Goal: Check status: Check status

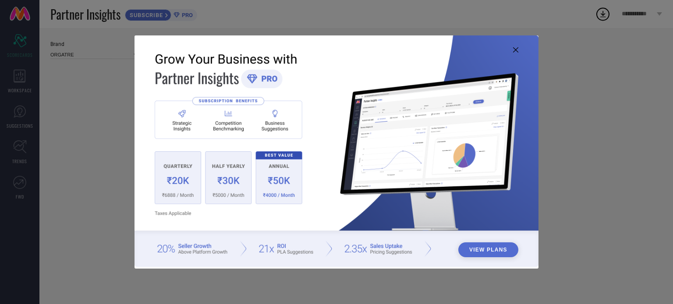
type input "All"
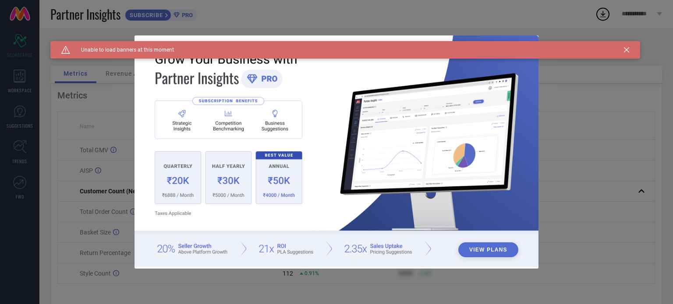
click at [623, 53] on div "Caution Created with Sketch. Unable to load banners at this moment" at bounding box center [344, 50] width 589 height 18
click at [627, 49] on icon at bounding box center [625, 49] width 5 height 5
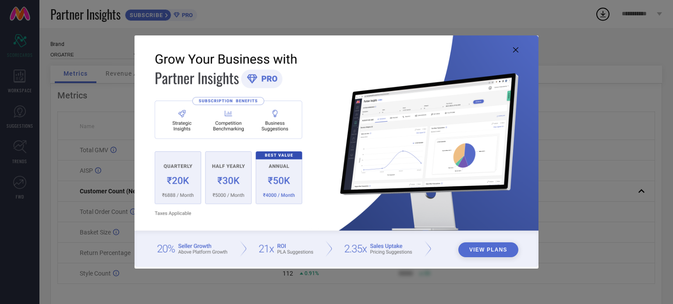
click at [517, 51] on icon at bounding box center [515, 49] width 5 height 5
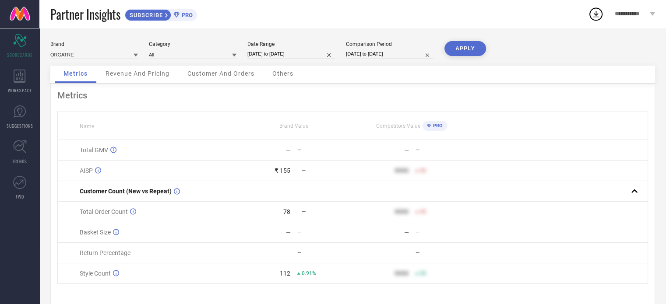
click at [275, 57] on input "[DATE] to [DATE]" at bounding box center [291, 53] width 88 height 9
select select "9"
select select "2025"
select select "10"
select select "2025"
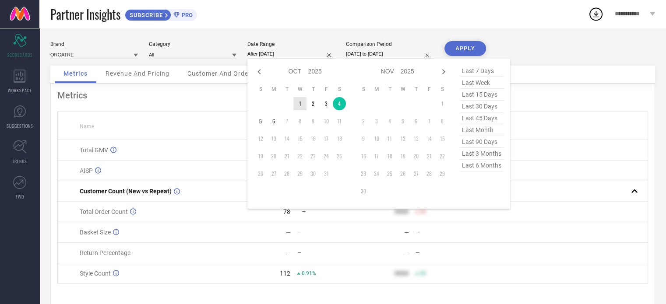
click at [298, 103] on td "1" at bounding box center [299, 103] width 13 height 13
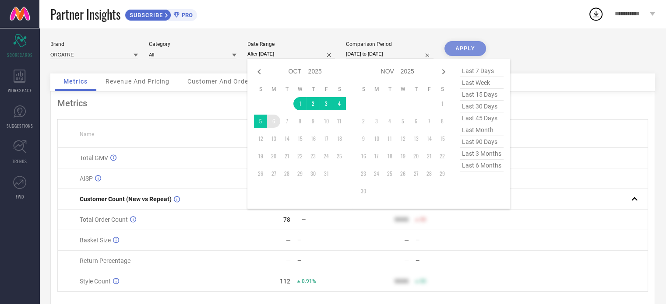
type input "[DATE] to [DATE]"
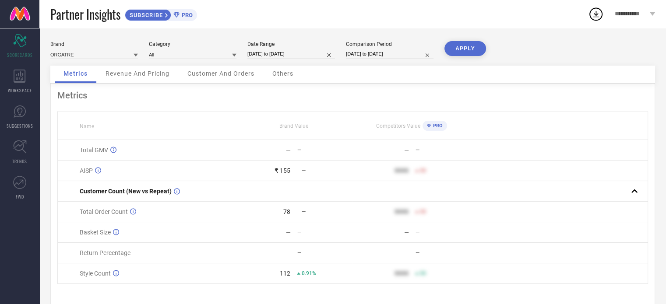
click at [468, 46] on button "APPLY" at bounding box center [465, 48] width 42 height 15
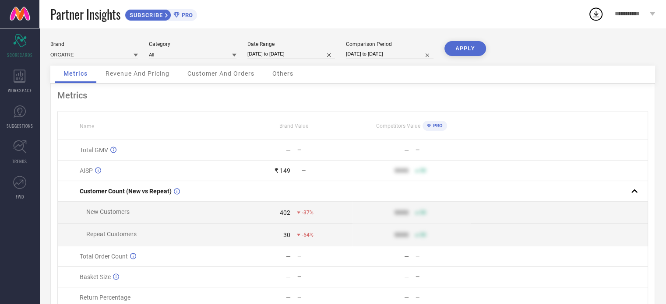
click at [152, 71] on span "Revenue And Pricing" at bounding box center [138, 73] width 64 height 7
